Goal: Task Accomplishment & Management: Manage account settings

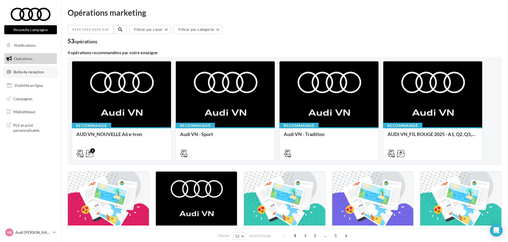
click at [30, 69] on link "Boîte de réception" at bounding box center [30, 71] width 55 height 11
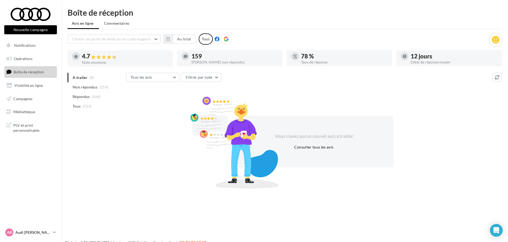
click at [29, 232] on p "Audi [PERSON_NAME]" at bounding box center [32, 232] width 35 height 5
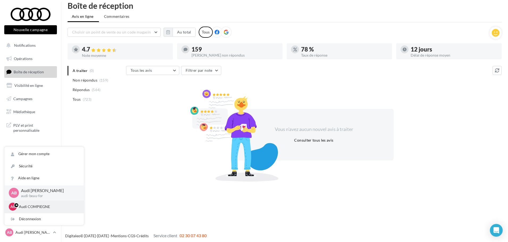
scroll to position [9, 0]
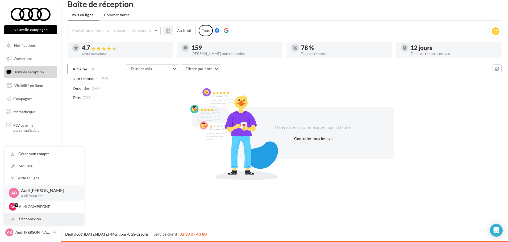
click at [47, 217] on div "Déconnexion" at bounding box center [44, 219] width 79 height 12
